Goal: Transaction & Acquisition: Book appointment/travel/reservation

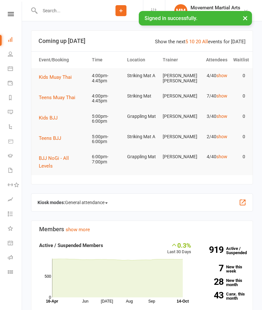
click at [75, 100] on span "Teens Muay Thai" at bounding box center [57, 98] width 37 height 6
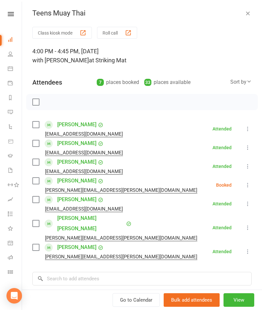
click at [250, 81] on icon at bounding box center [248, 81] width 5 height 5
click at [214, 111] on link "First name" at bounding box center [219, 108] width 64 height 13
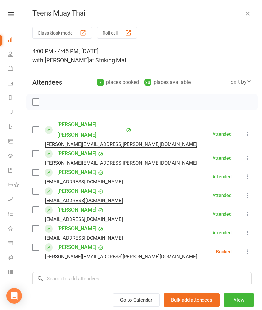
click at [34, 169] on label at bounding box center [35, 172] width 6 height 6
click at [37, 127] on label at bounding box center [35, 130] width 6 height 6
click at [37, 151] on label at bounding box center [35, 154] width 6 height 6
click at [35, 207] on label at bounding box center [35, 210] width 6 height 6
click at [35, 188] on label at bounding box center [35, 191] width 6 height 6
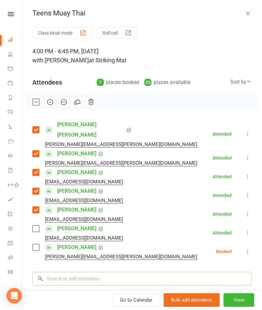
click at [100, 272] on input "search" at bounding box center [141, 279] width 219 height 14
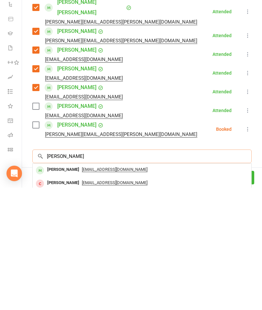
type input "[PERSON_NAME]"
click at [55, 288] on div "[PERSON_NAME]" at bounding box center [63, 292] width 37 height 9
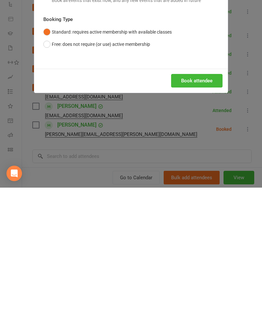
scroll to position [175, 0]
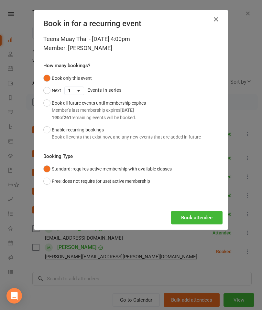
click at [200, 215] on button "Book attendee" at bounding box center [196, 218] width 51 height 14
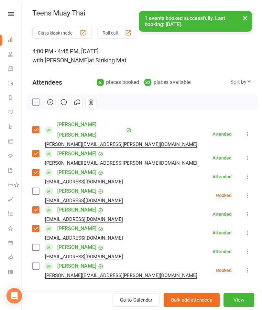
click at [33, 178] on div "[EMAIL_ADDRESS][DOMAIN_NAME]" at bounding box center [78, 182] width 93 height 8
click at [39, 188] on label at bounding box center [35, 191] width 6 height 6
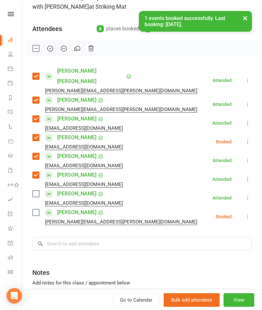
scroll to position [62, 0]
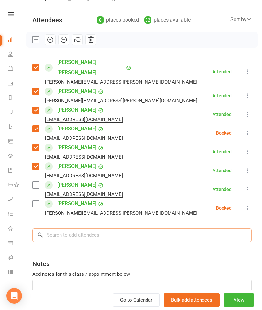
click at [109, 228] on input "search" at bounding box center [141, 235] width 219 height 14
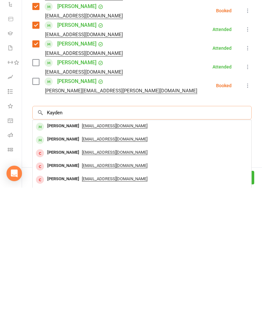
type input "Kayden"
click at [57, 244] on div "[PERSON_NAME]" at bounding box center [63, 248] width 37 height 9
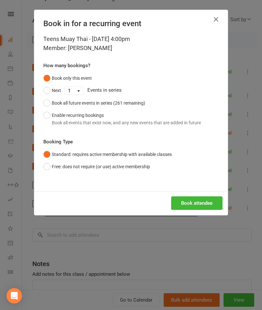
click at [196, 212] on div "Book attendee" at bounding box center [130, 203] width 193 height 24
click at [200, 208] on button "Book attendee" at bounding box center [196, 203] width 51 height 14
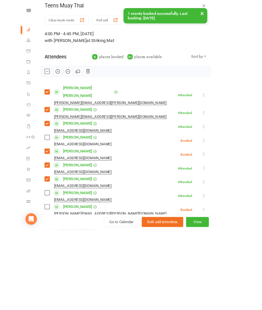
scroll to position [344, 0]
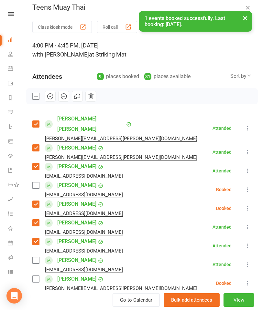
click at [36, 182] on label at bounding box center [35, 185] width 6 height 6
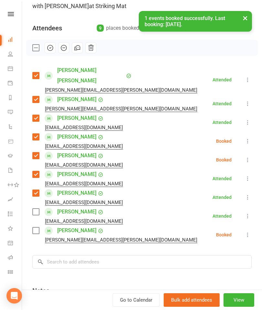
scroll to position [57, 0]
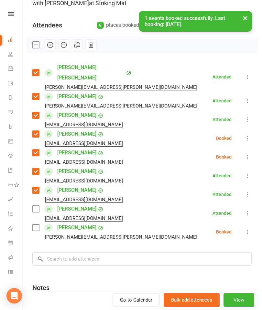
click at [36, 225] on label at bounding box center [35, 228] width 6 height 6
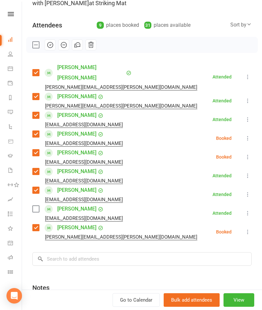
click at [35, 206] on label at bounding box center [35, 209] width 6 height 6
click at [69, 252] on input "search" at bounding box center [141, 259] width 219 height 14
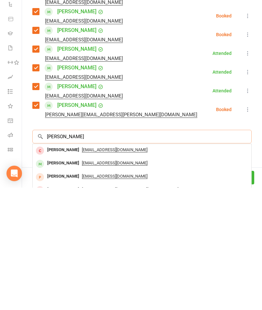
type input "[PERSON_NAME]"
click at [53, 281] on div "[PERSON_NAME]" at bounding box center [63, 285] width 37 height 9
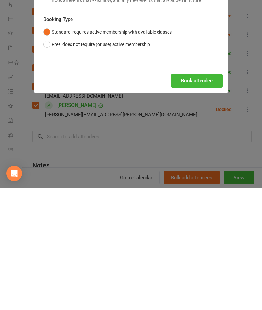
scroll to position [499, 0]
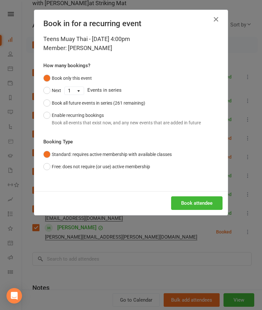
click at [201, 206] on button "Book attendee" at bounding box center [196, 203] width 51 height 14
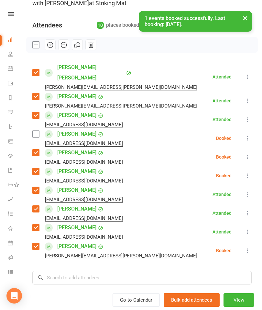
click at [38, 129] on div "[PERSON_NAME] [EMAIL_ADDRESS][DOMAIN_NAME]" at bounding box center [78, 138] width 93 height 19
click at [35, 131] on label at bounding box center [35, 134] width 6 height 6
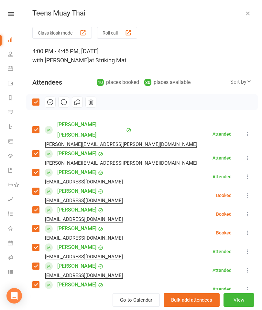
scroll to position [0, 0]
click at [48, 101] on icon "button" at bounding box center [49, 102] width 5 height 5
click at [245, 11] on icon "button" at bounding box center [247, 13] width 6 height 6
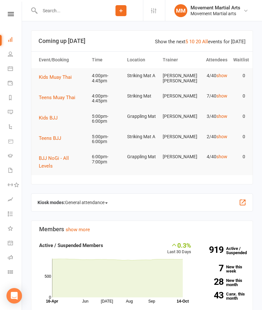
click at [64, 79] on span "Kids Muay Thai" at bounding box center [55, 77] width 33 height 6
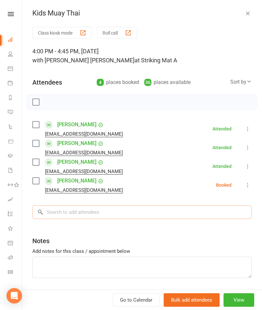
click at [126, 207] on input "search" at bounding box center [141, 212] width 219 height 14
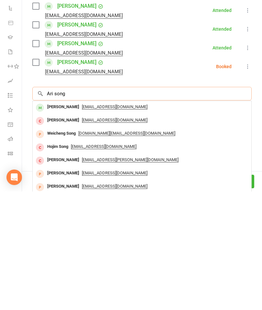
type input "Ari song"
click at [51, 221] on div "[PERSON_NAME]" at bounding box center [63, 225] width 37 height 9
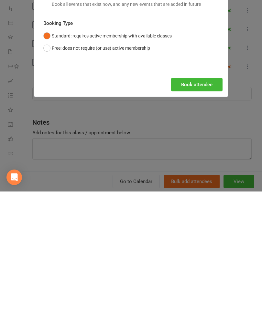
scroll to position [119, 0]
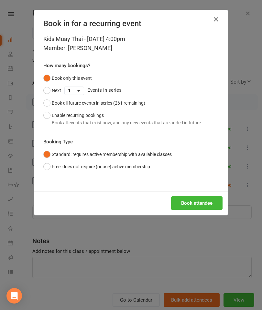
click at [194, 199] on button "Book attendee" at bounding box center [196, 203] width 51 height 14
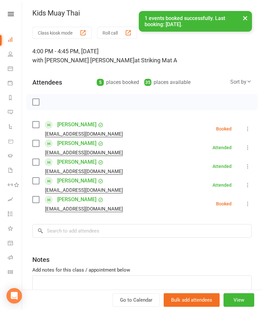
click at [34, 127] on label at bounding box center [35, 124] width 6 height 6
click at [37, 180] on label at bounding box center [35, 181] width 6 height 6
click at [37, 165] on label at bounding box center [35, 162] width 6 height 6
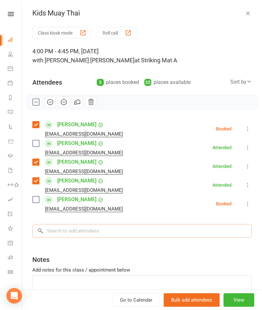
click at [116, 227] on input "search" at bounding box center [141, 231] width 219 height 14
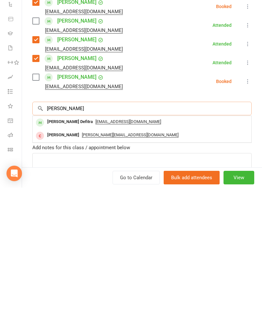
type input "[PERSON_NAME]"
click at [62, 240] on div "[PERSON_NAME] Defitra" at bounding box center [70, 244] width 51 height 9
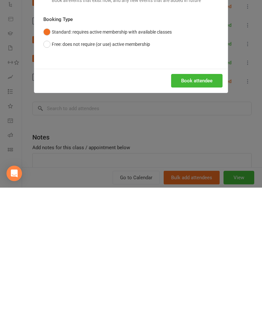
scroll to position [256, 0]
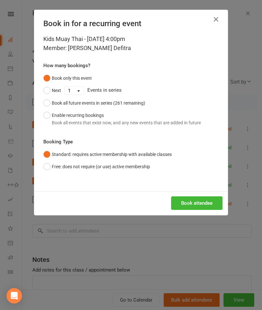
click at [193, 200] on button "Book attendee" at bounding box center [196, 203] width 51 height 14
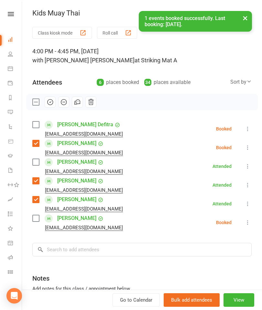
click at [36, 128] on label at bounding box center [35, 124] width 6 height 6
click at [38, 218] on label at bounding box center [35, 218] width 6 height 6
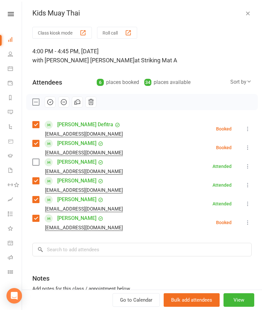
click at [39, 161] on label at bounding box center [35, 162] width 6 height 6
click at [84, 243] on input "search" at bounding box center [141, 250] width 219 height 14
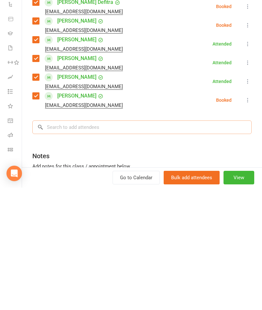
type input "G"
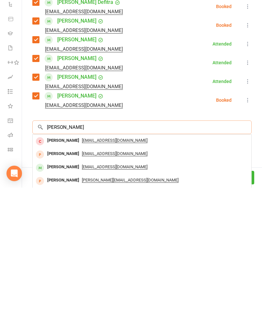
type input "[PERSON_NAME]"
click at [60, 285] on div "[PERSON_NAME]" at bounding box center [63, 289] width 37 height 9
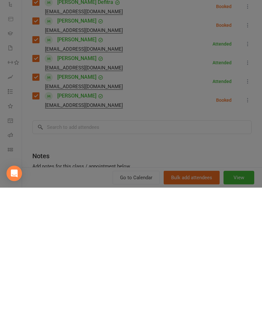
scroll to position [412, 0]
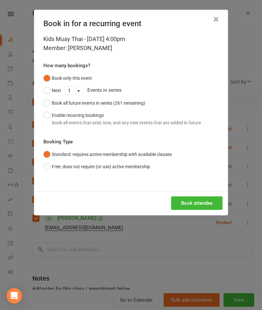
click at [199, 207] on button "Book attendee" at bounding box center [196, 203] width 51 height 14
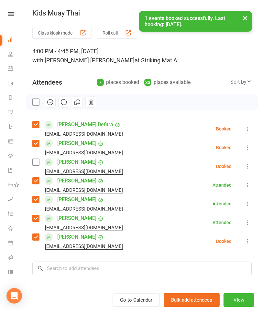
click at [34, 167] on div "[PERSON_NAME] [EMAIL_ADDRESS][DOMAIN_NAME]" at bounding box center [78, 166] width 93 height 19
click at [39, 164] on label at bounding box center [35, 162] width 6 height 6
click at [84, 262] on input "search" at bounding box center [141, 269] width 219 height 14
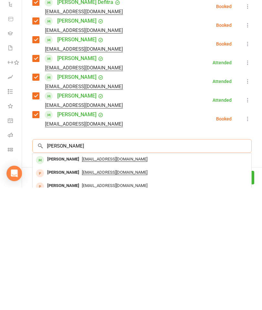
type input "[PERSON_NAME]"
click at [66, 277] on div "[PERSON_NAME]" at bounding box center [63, 281] width 37 height 9
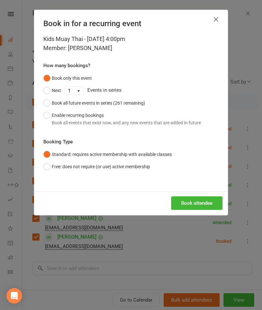
click at [193, 199] on button "Book attendee" at bounding box center [196, 203] width 51 height 14
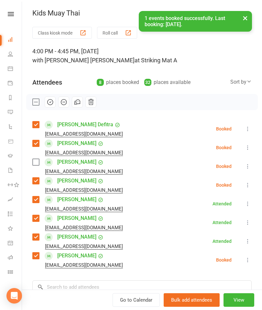
click at [36, 163] on label at bounding box center [35, 162] width 6 height 6
click at [49, 105] on icon "button" at bounding box center [50, 102] width 7 height 7
